Goal: Task Accomplishment & Management: Use online tool/utility

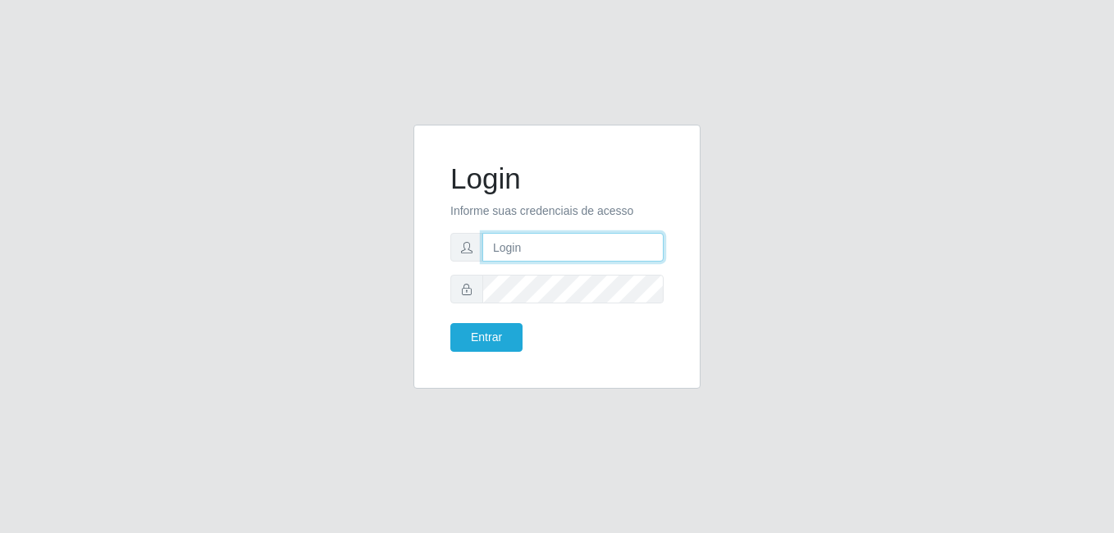
type input "[PERSON_NAME]"
click at [482, 354] on div "Login Informe suas credenciais de acesso [PERSON_NAME] Entrar" at bounding box center [557, 256] width 246 height 223
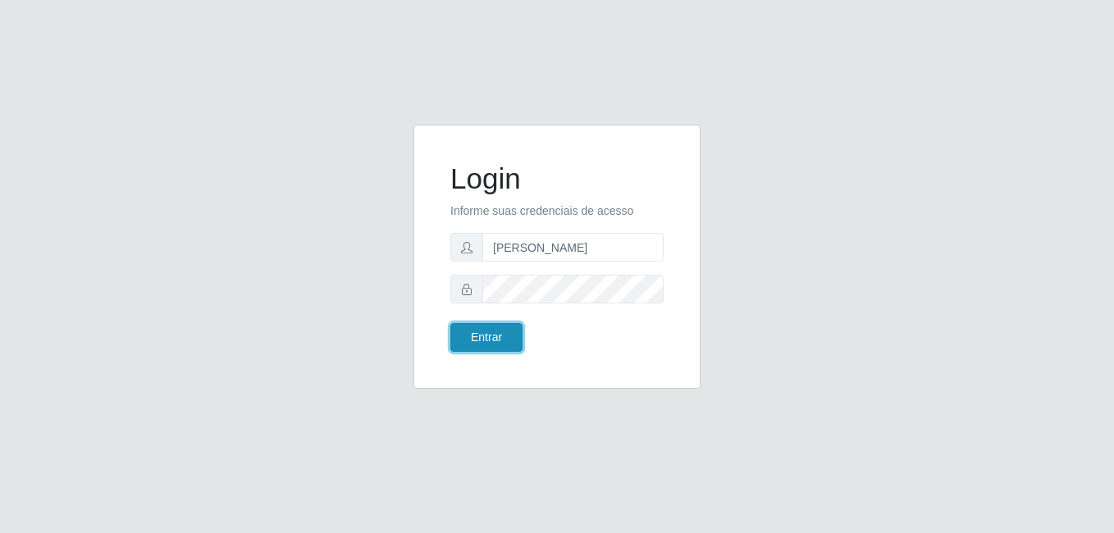
click at [488, 345] on button "Entrar" at bounding box center [486, 337] width 72 height 29
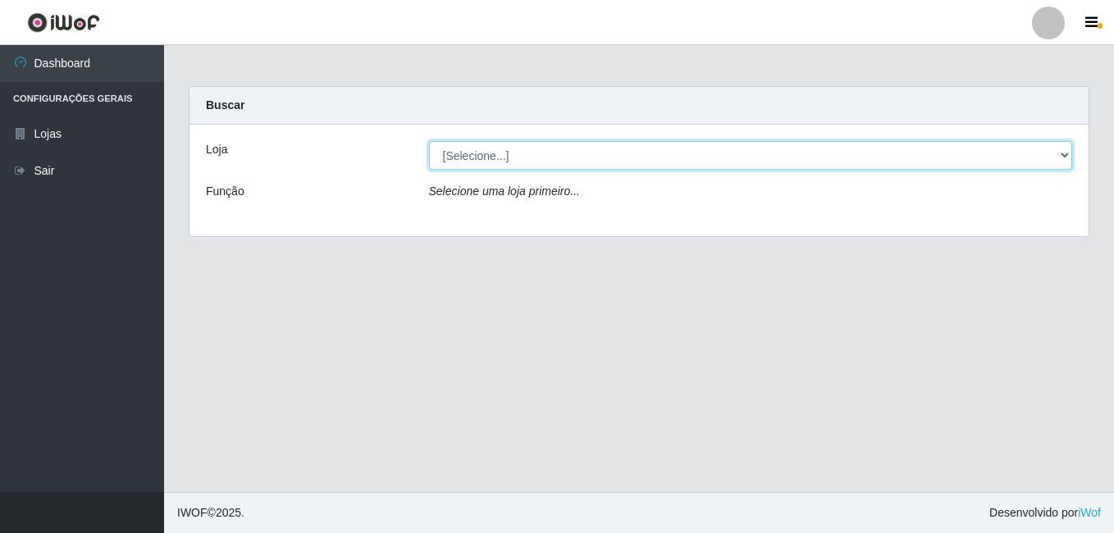
click at [582, 147] on select "[Selecione...] Bemais Supermercados - [GEOGRAPHIC_DATA]" at bounding box center [751, 155] width 644 height 29
select select "249"
click at [429, 141] on select "[Selecione...] Bemais Supermercados - [GEOGRAPHIC_DATA]" at bounding box center [751, 155] width 644 height 29
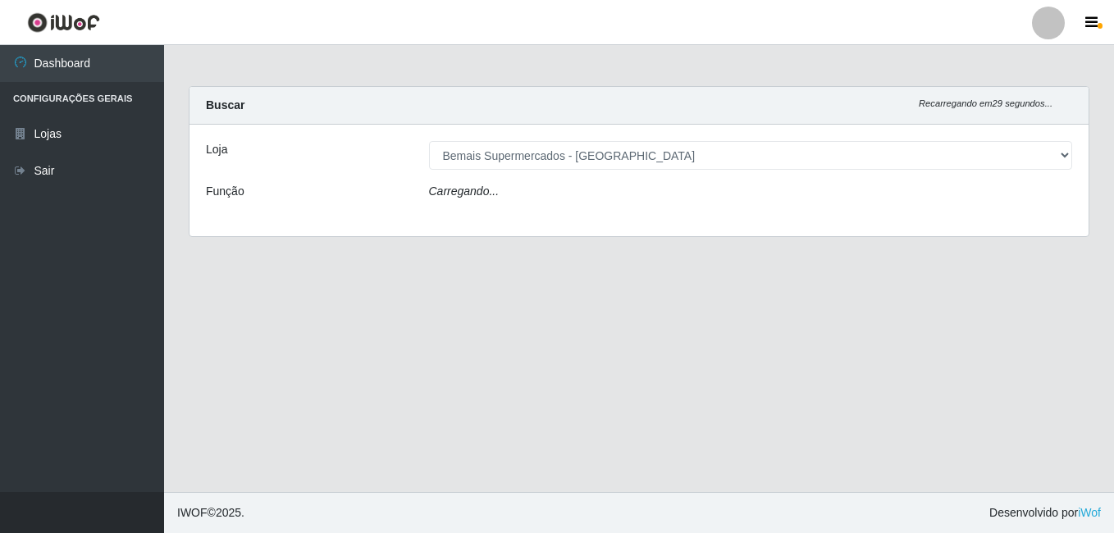
click at [580, 200] on div "Carregando..." at bounding box center [751, 195] width 669 height 24
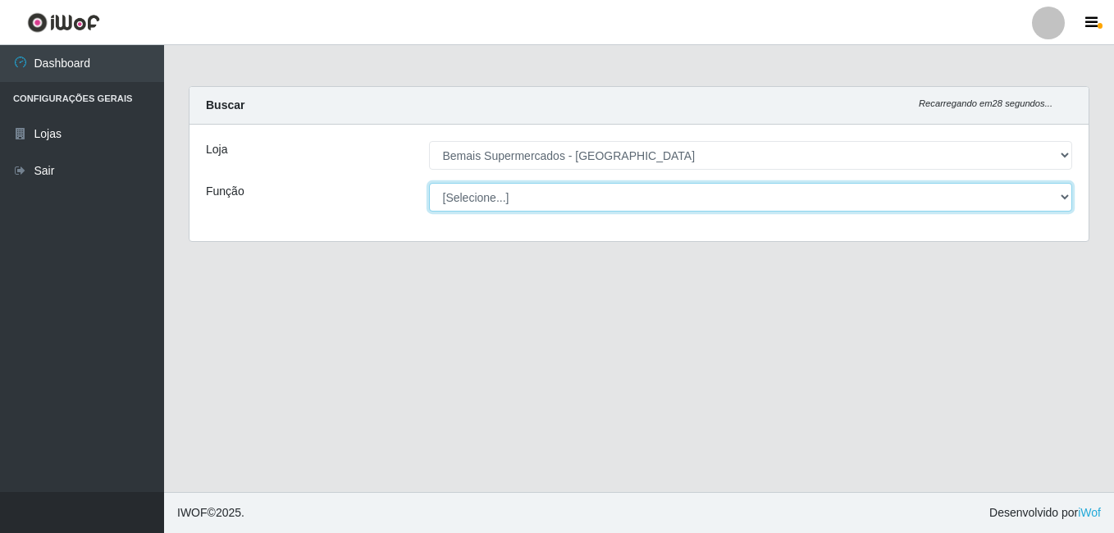
click at [580, 200] on select "[Selecione...] ASG ASG + ASG ++ Auxiliar de Depósito Auxiliar de Depósito + Aux…" at bounding box center [751, 197] width 644 height 29
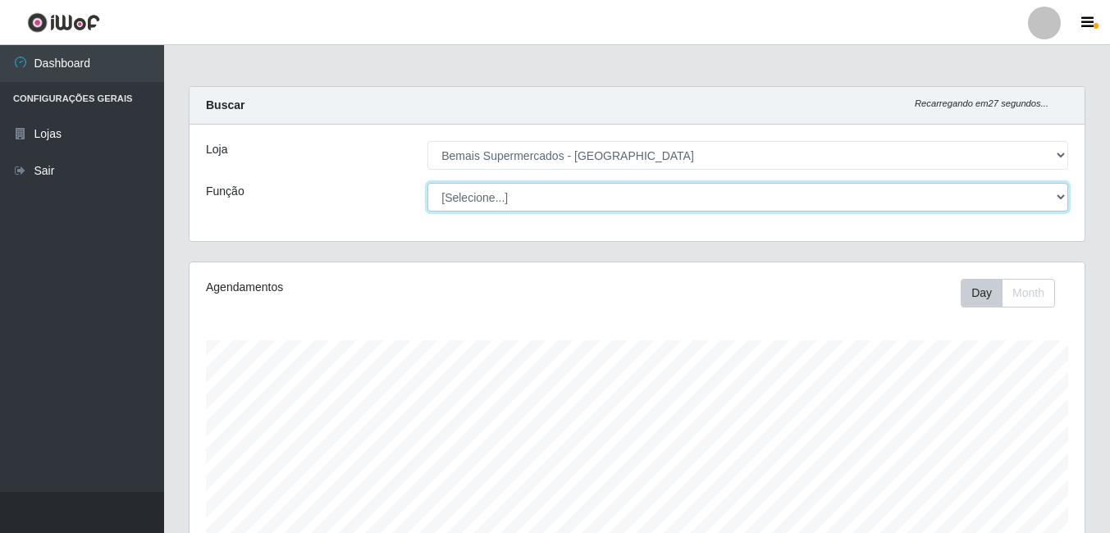
scroll to position [340, 895]
select select "120"
click at [427, 183] on select "[Selecione...] ASG ASG + ASG ++ Auxiliar de Depósito Auxiliar de Depósito + Aux…" at bounding box center [747, 197] width 641 height 29
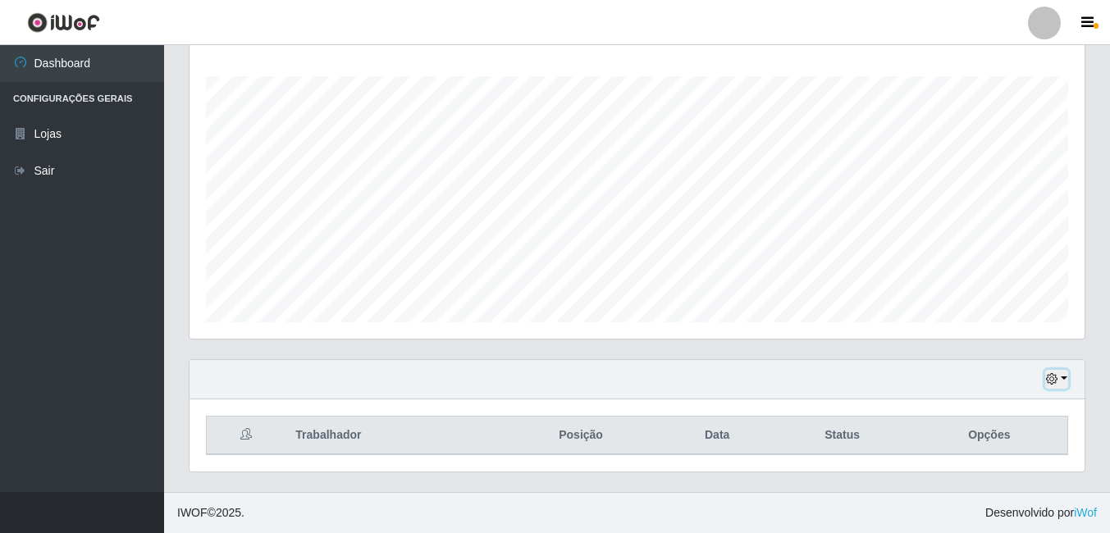
click at [1054, 375] on icon "button" at bounding box center [1051, 378] width 11 height 11
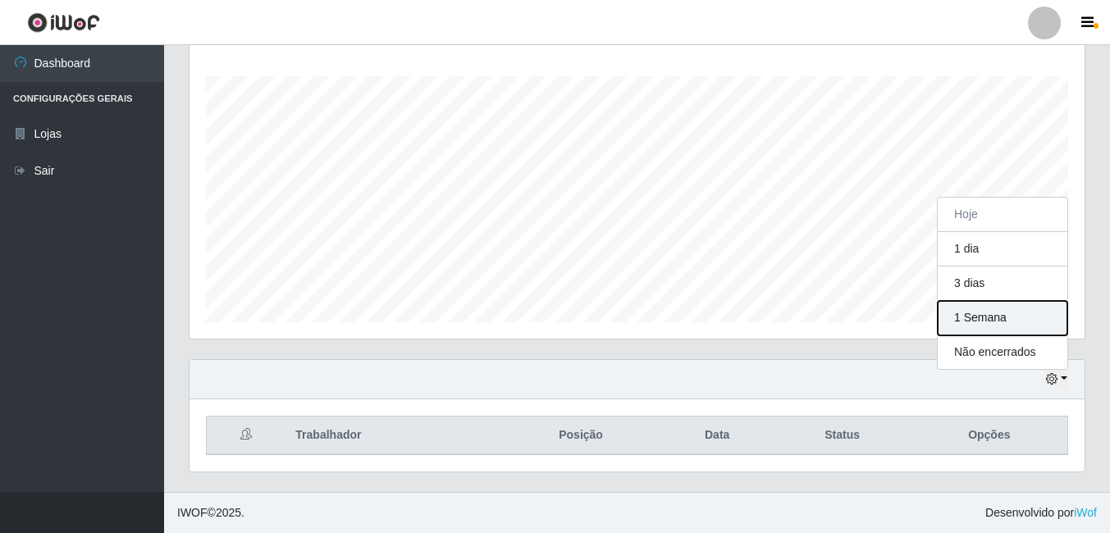
click at [970, 314] on button "1 Semana" at bounding box center [1003, 318] width 130 height 34
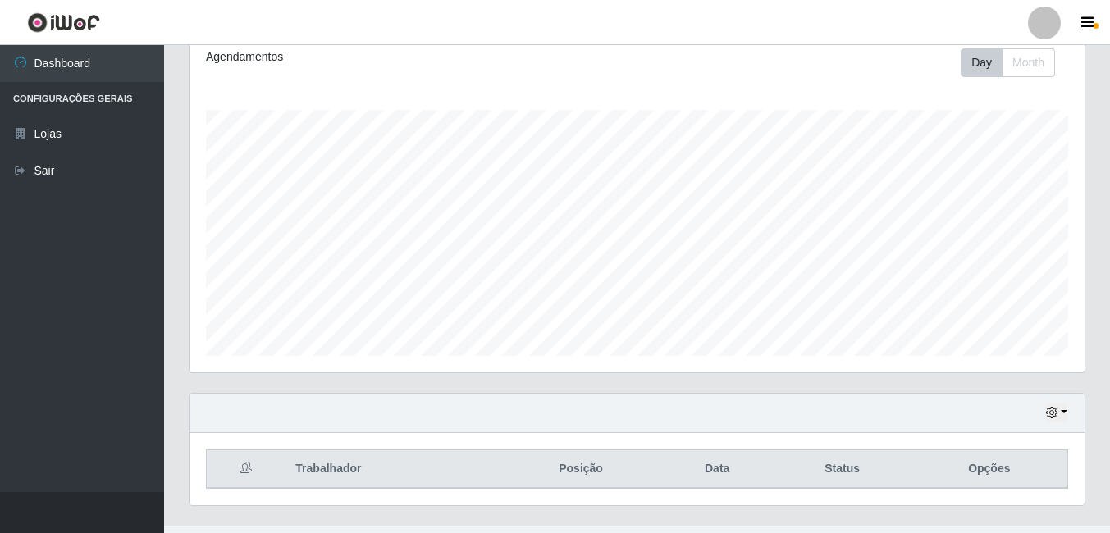
scroll to position [264, 0]
